Goal: Task Accomplishment & Management: Manage account settings

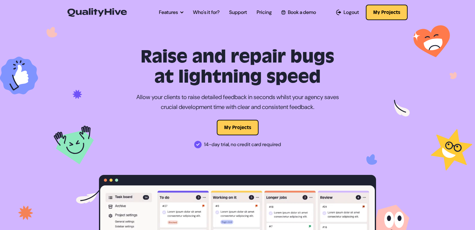
click at [408, 10] on div "Open main menu Features Automatic Screenshot Capturing Browser Information Capt…" at bounding box center [237, 12] width 353 height 17
click at [395, 12] on button "My Projects" at bounding box center [387, 12] width 42 height 15
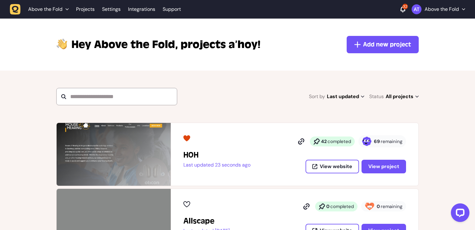
click at [377, 139] on strong "69" at bounding box center [377, 141] width 6 height 6
click at [381, 165] on span "View project" at bounding box center [384, 166] width 31 height 7
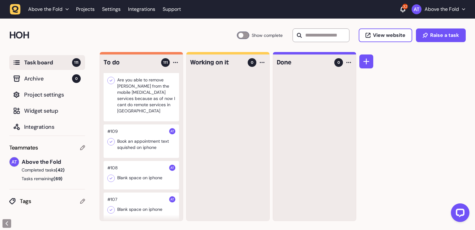
scroll to position [67, 0]
click at [138, 134] on div at bounding box center [142, 139] width 76 height 33
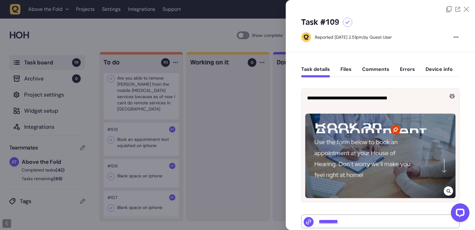
click at [232, 137] on div at bounding box center [237, 115] width 475 height 230
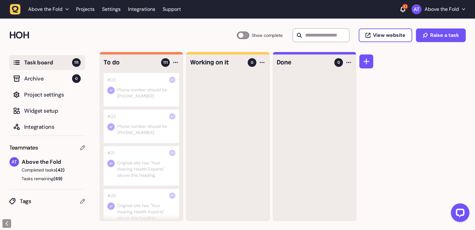
scroll to position [3672, 0]
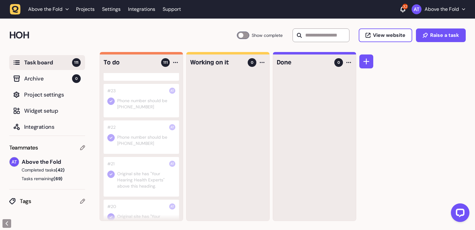
click at [138, 114] on div at bounding box center [142, 100] width 76 height 33
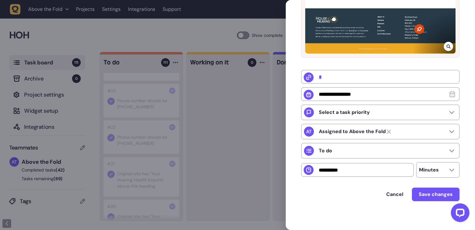
scroll to position [145, 0]
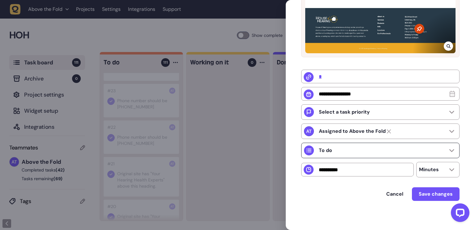
click at [450, 152] on icon at bounding box center [452, 150] width 5 height 3
click at [464, 152] on div "**********" at bounding box center [380, 69] width 189 height 324
click at [400, 194] on span "Cancel" at bounding box center [395, 194] width 17 height 7
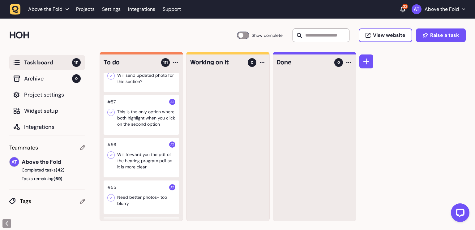
scroll to position [2232, 0]
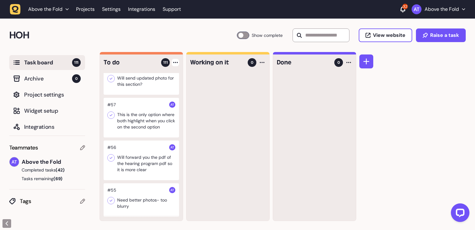
click at [175, 61] on div at bounding box center [175, 62] width 7 height 7
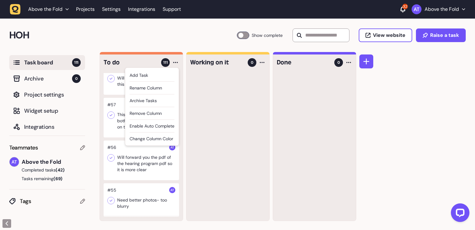
click at [432, 82] on div "To do 111 Add Task Rename column Archive tasks Remove column Enable auto comple…" at bounding box center [288, 141] width 376 height 178
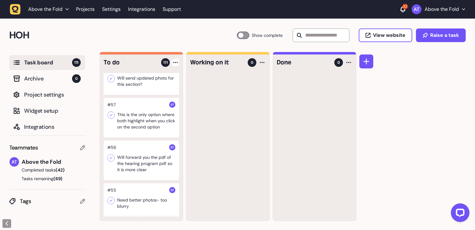
click at [176, 61] on div at bounding box center [175, 62] width 7 height 7
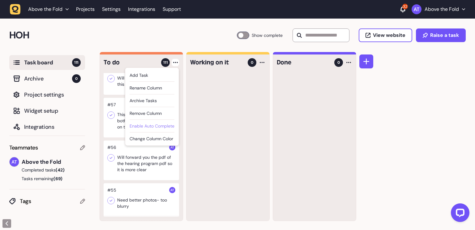
click at [164, 123] on div "Enable auto complete" at bounding box center [152, 126] width 45 height 6
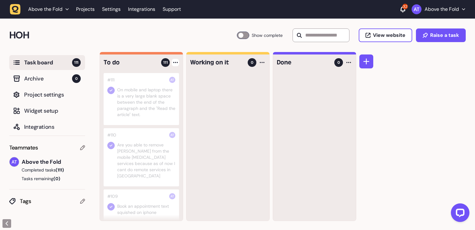
scroll to position [10, 0]
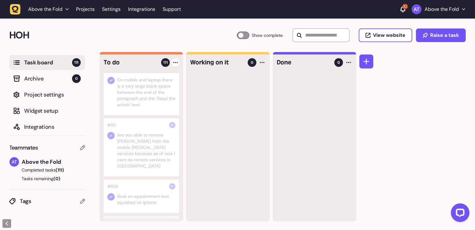
click at [174, 62] on icon at bounding box center [175, 62] width 5 height 1
click at [166, 125] on div "Disable auto complete" at bounding box center [151, 126] width 46 height 6
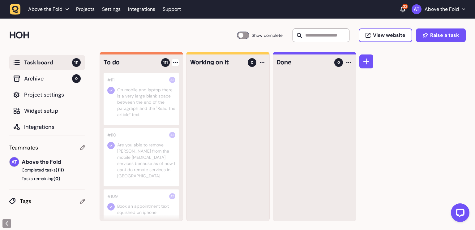
click at [109, 89] on icon at bounding box center [111, 90] width 6 height 6
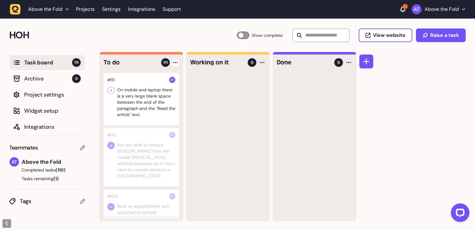
click at [110, 145] on icon at bounding box center [111, 145] width 6 height 6
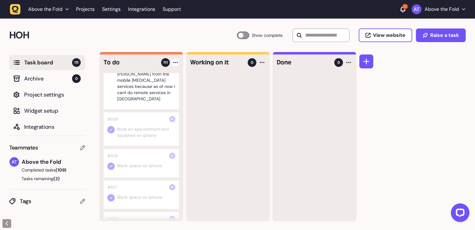
scroll to position [78, 0]
click at [111, 128] on icon at bounding box center [111, 129] width 3 height 2
click at [110, 162] on icon at bounding box center [111, 165] width 6 height 6
click at [110, 194] on icon at bounding box center [111, 197] width 6 height 6
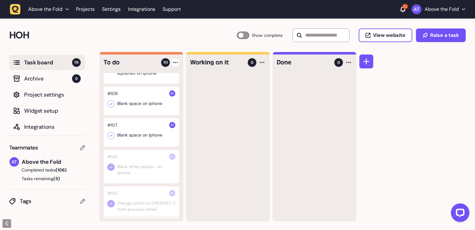
scroll to position [143, 0]
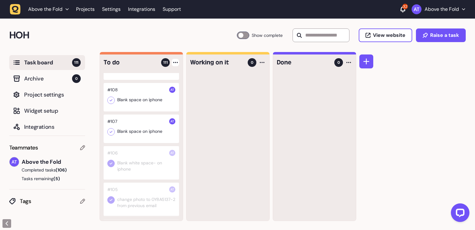
click at [112, 160] on icon at bounding box center [111, 163] width 6 height 6
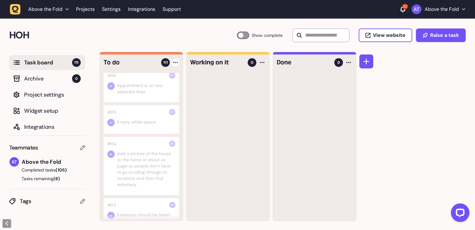
scroll to position [1027, 0]
click at [111, 121] on icon at bounding box center [111, 121] width 6 height 6
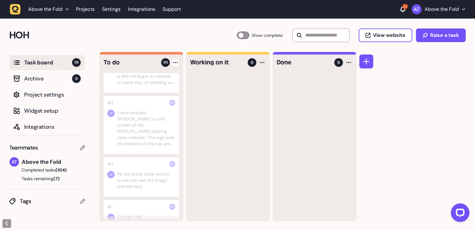
scroll to position [4624, 0]
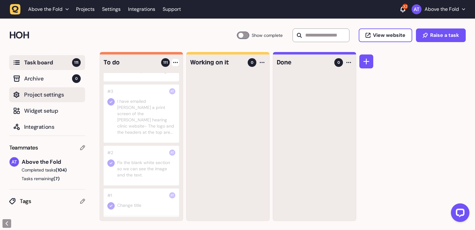
click at [38, 93] on span "Project settings" at bounding box center [52, 94] width 57 height 9
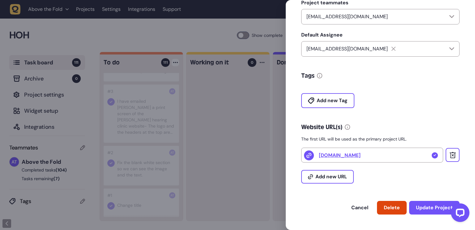
scroll to position [150, 0]
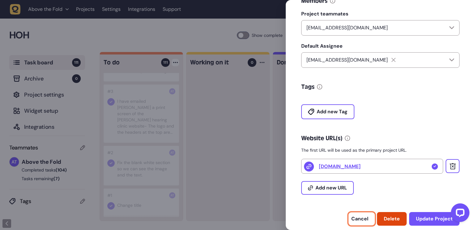
click at [361, 219] on span "Cancel" at bounding box center [360, 218] width 17 height 7
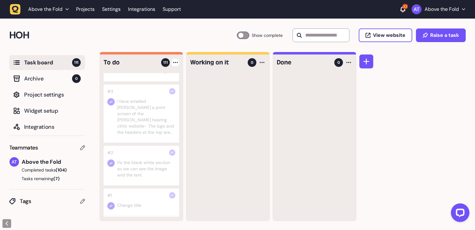
click at [453, 10] on p "Above the Fold" at bounding box center [442, 9] width 34 height 6
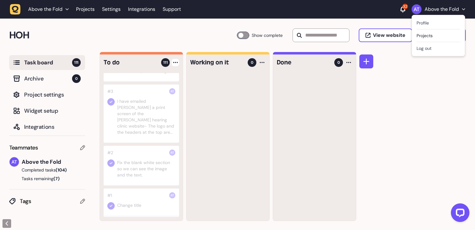
click at [347, 10] on div "Above the Fold Projects Settings Integrations Support 32 Above the Fold Profile…" at bounding box center [238, 9] width 456 height 11
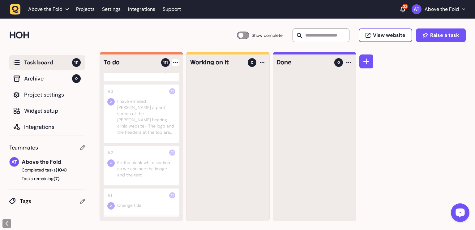
click at [460, 214] on icon "Open LiveChat chat widget" at bounding box center [461, 212] width 6 height 4
click at [347, 62] on icon at bounding box center [349, 62] width 5 height 1
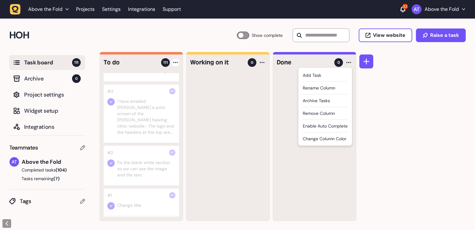
click at [175, 62] on icon at bounding box center [175, 62] width 5 height 1
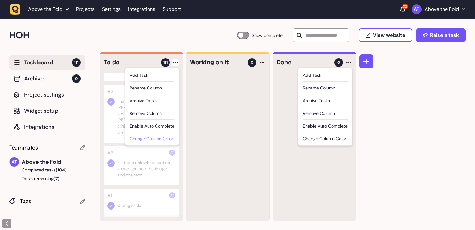
click at [167, 140] on div "Change column color" at bounding box center [152, 139] width 45 height 7
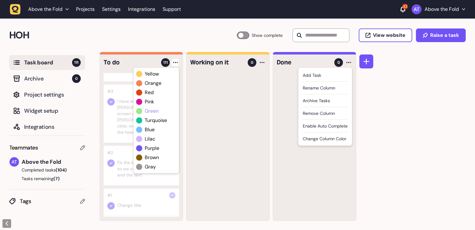
click at [151, 111] on span "green" at bounding box center [152, 110] width 14 height 7
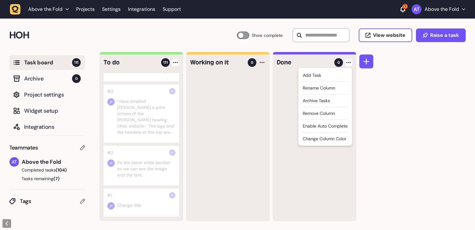
click at [349, 61] on div "Add Task Rename column Archive tasks Remove column Enable auto complete Change …" at bounding box center [348, 62] width 7 height 7
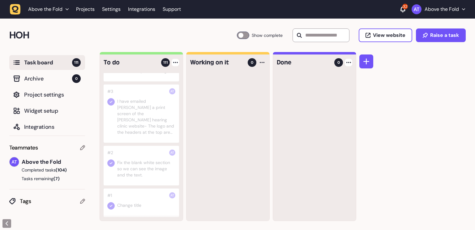
click at [349, 61] on div at bounding box center [348, 62] width 7 height 7
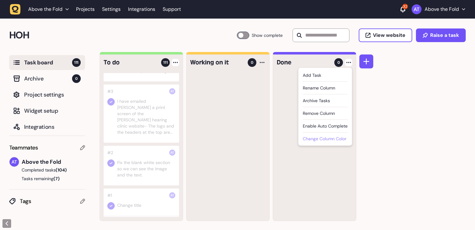
click at [323, 137] on div "Change column color" at bounding box center [325, 139] width 45 height 7
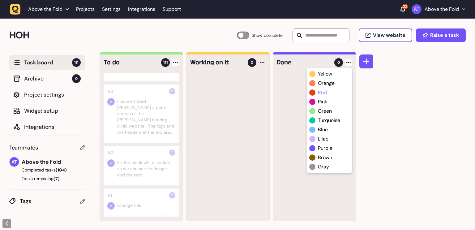
click at [323, 92] on span "red" at bounding box center [322, 92] width 9 height 7
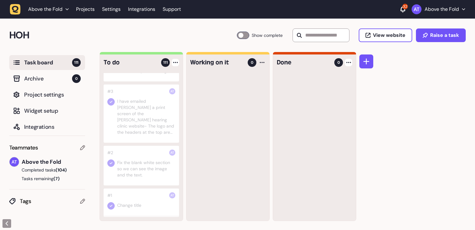
click at [310, 117] on div at bounding box center [314, 147] width 83 height 148
click at [237, 35] on div at bounding box center [243, 35] width 12 height 7
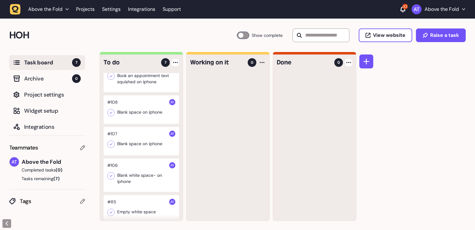
scroll to position [0, 0]
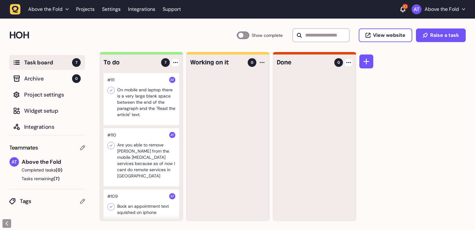
click at [239, 35] on div at bounding box center [243, 35] width 12 height 7
click at [378, 9] on div "Above the Fold Projects Settings Integrations Support 32 Above the Fold" at bounding box center [238, 9] width 456 height 11
click at [237, 34] on div at bounding box center [243, 35] width 12 height 7
